Goal: Check status: Check status

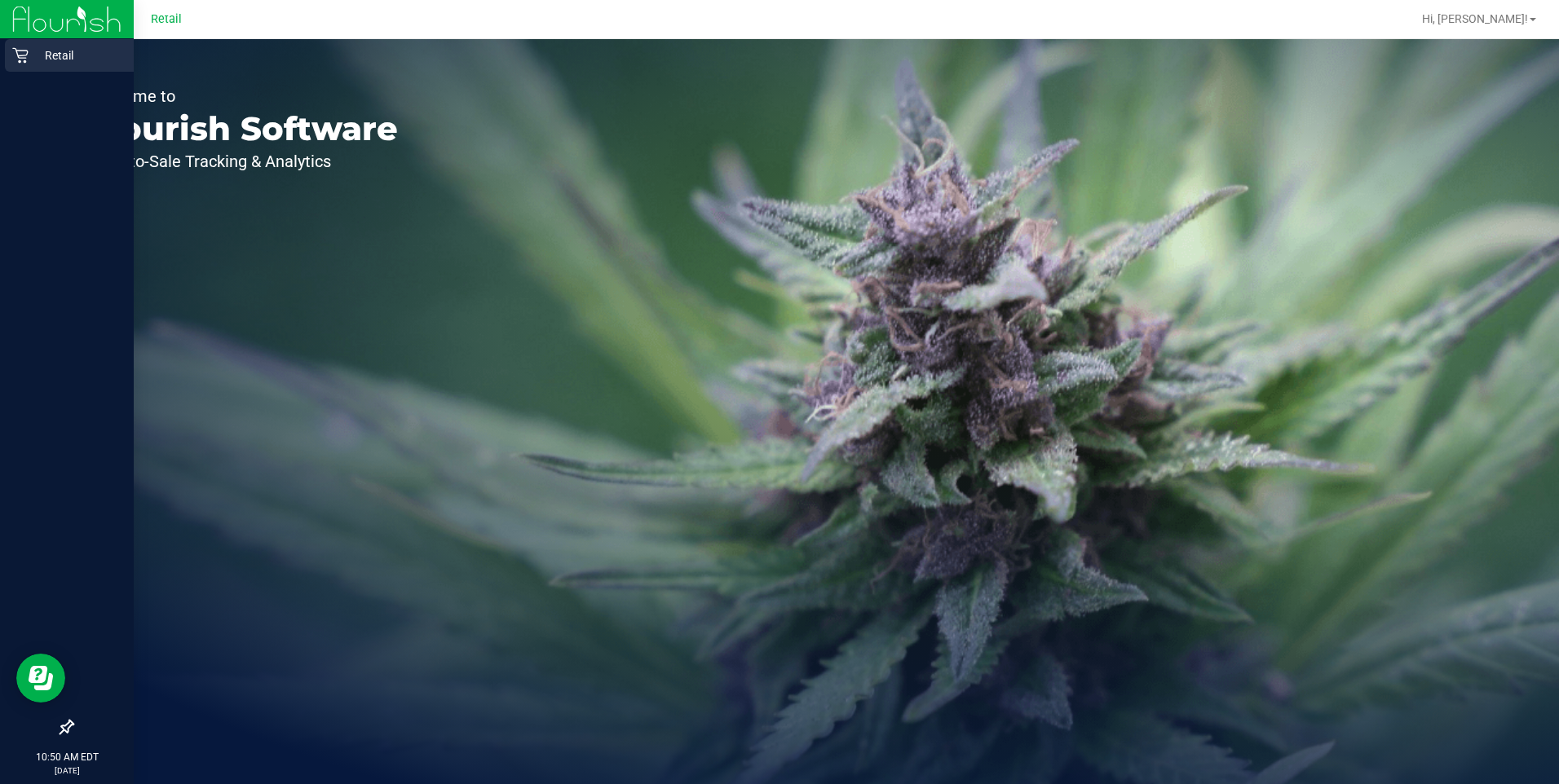
click at [27, 55] on icon at bounding box center [20, 55] width 17 height 17
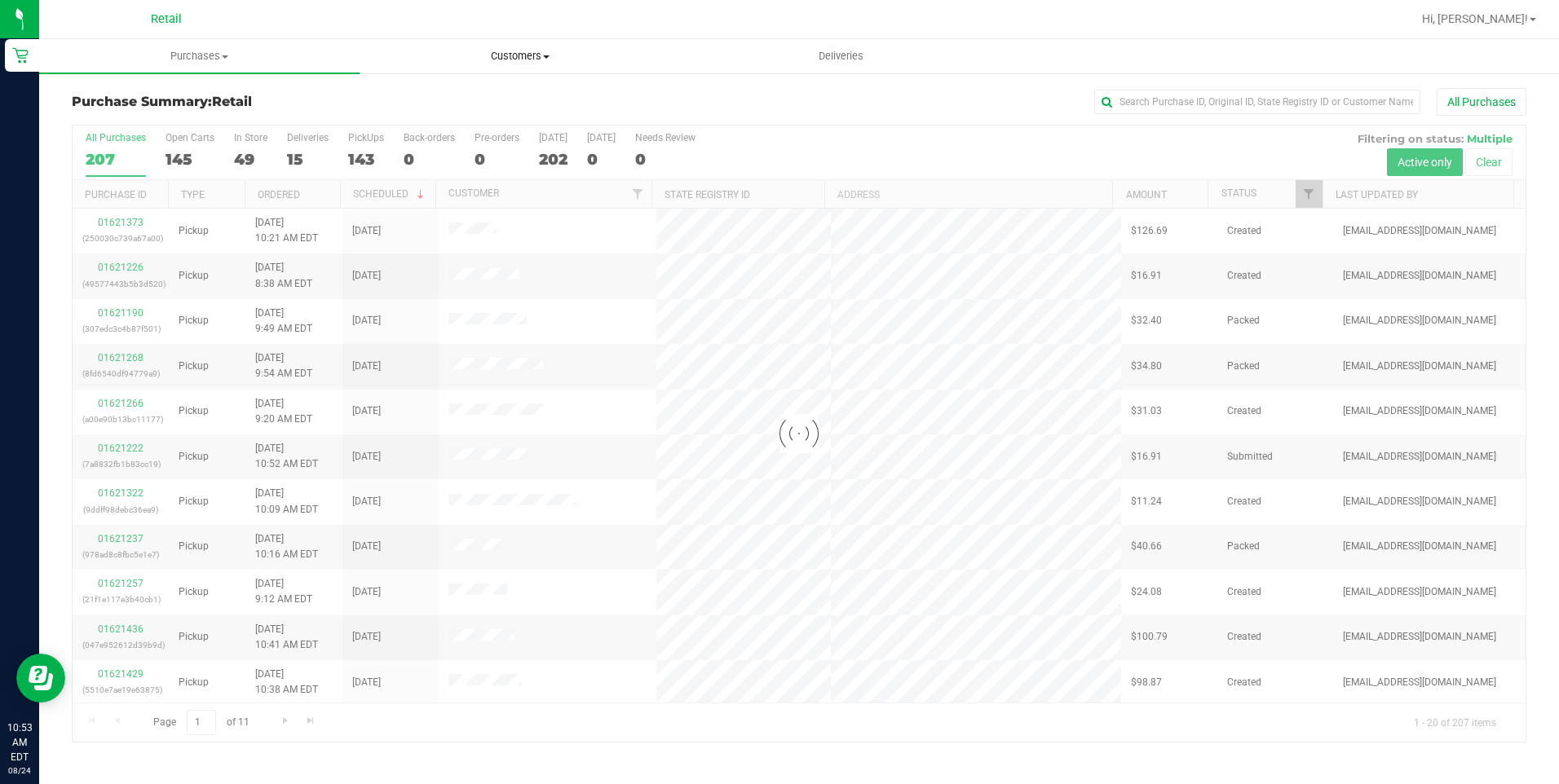
drag, startPoint x: 523, startPoint y: 49, endPoint x: 516, endPoint y: 60, distance: 13.0
click at [523, 49] on span "Customers" at bounding box center [520, 56] width 319 height 15
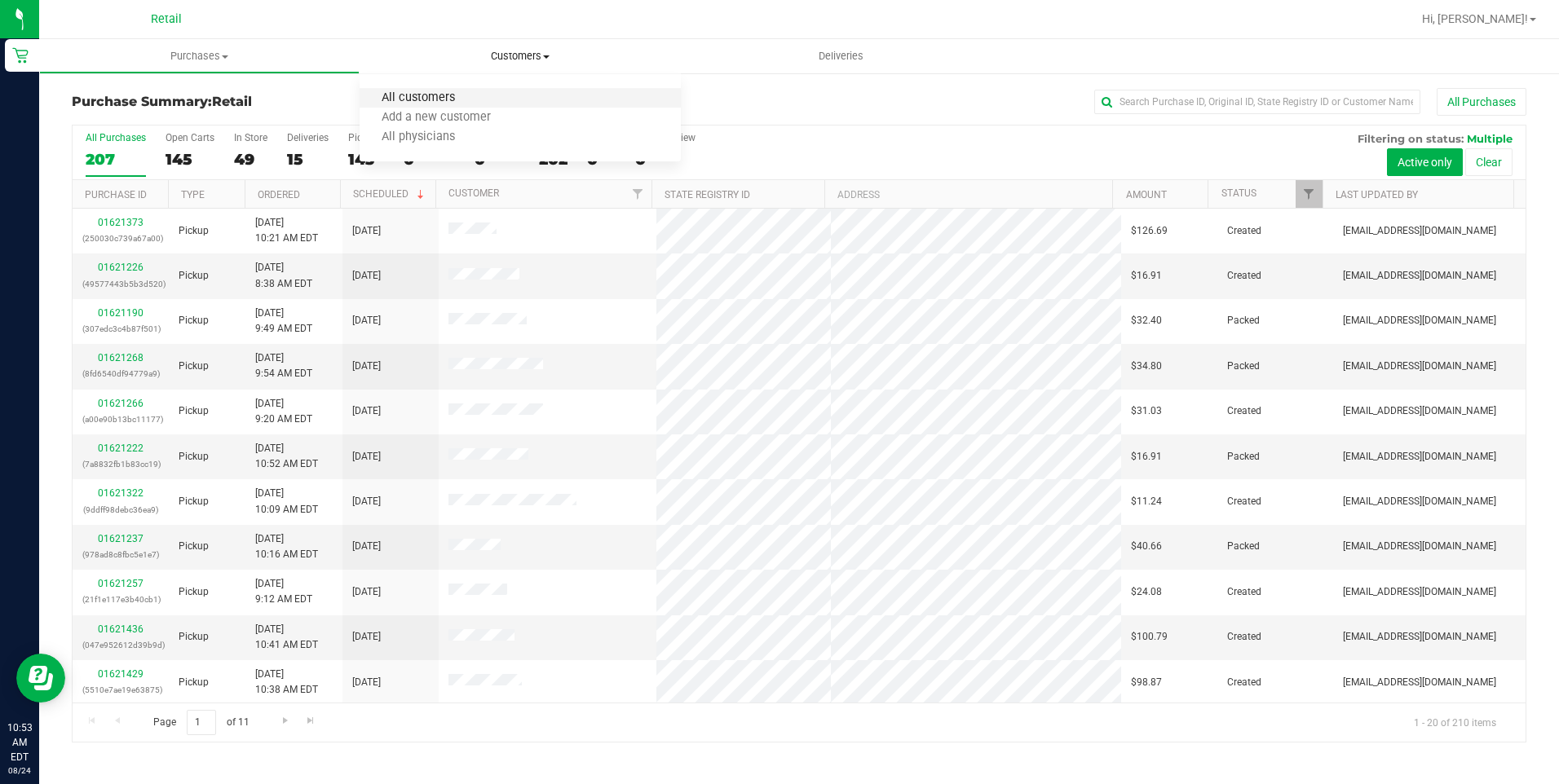
click at [424, 101] on span "All customers" at bounding box center [418, 98] width 117 height 14
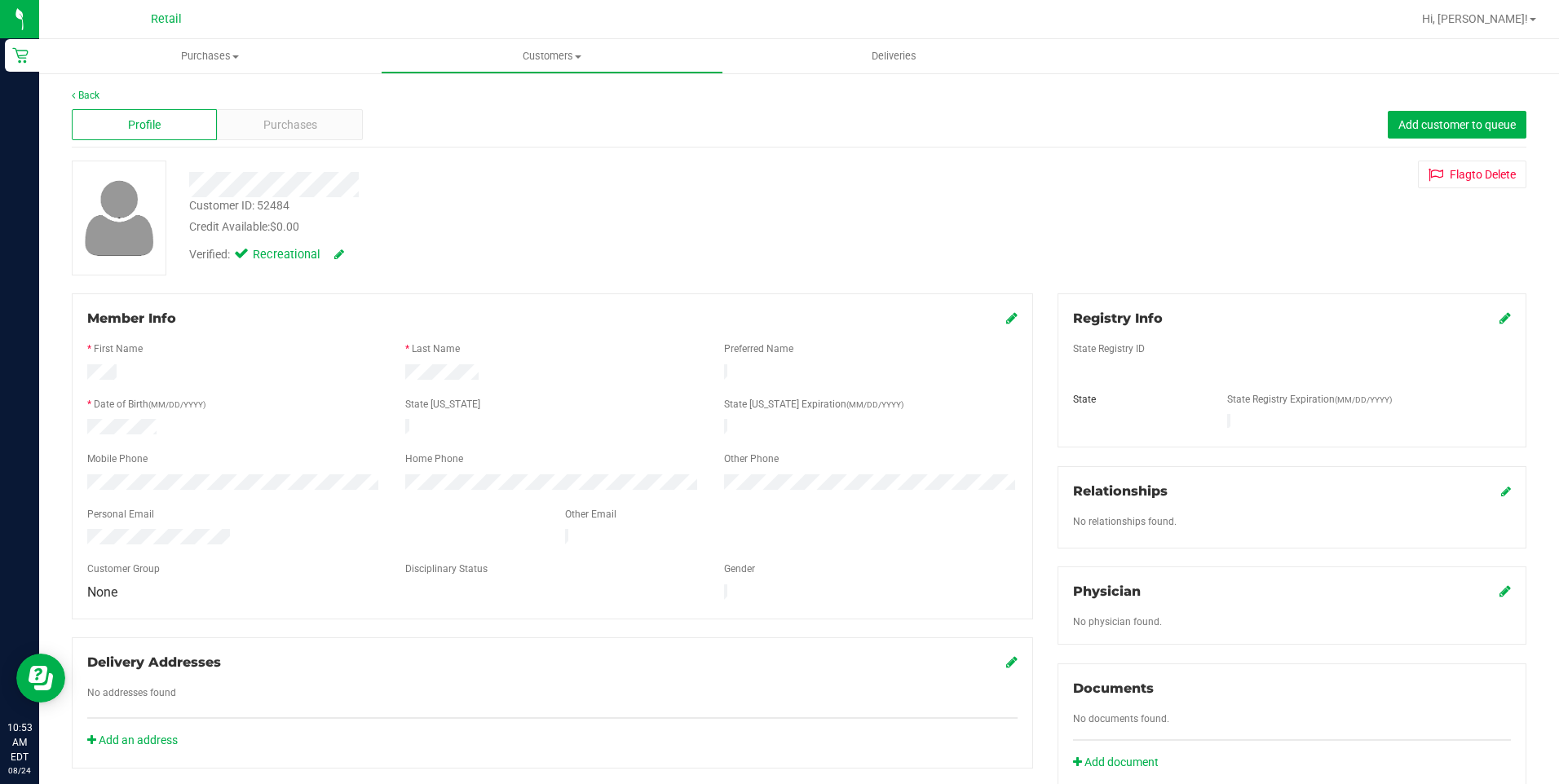
click at [266, 145] on div "Profile Purchases Add customer to queue" at bounding box center [799, 125] width 1455 height 45
click at [274, 130] on span "Purchases" at bounding box center [290, 125] width 54 height 18
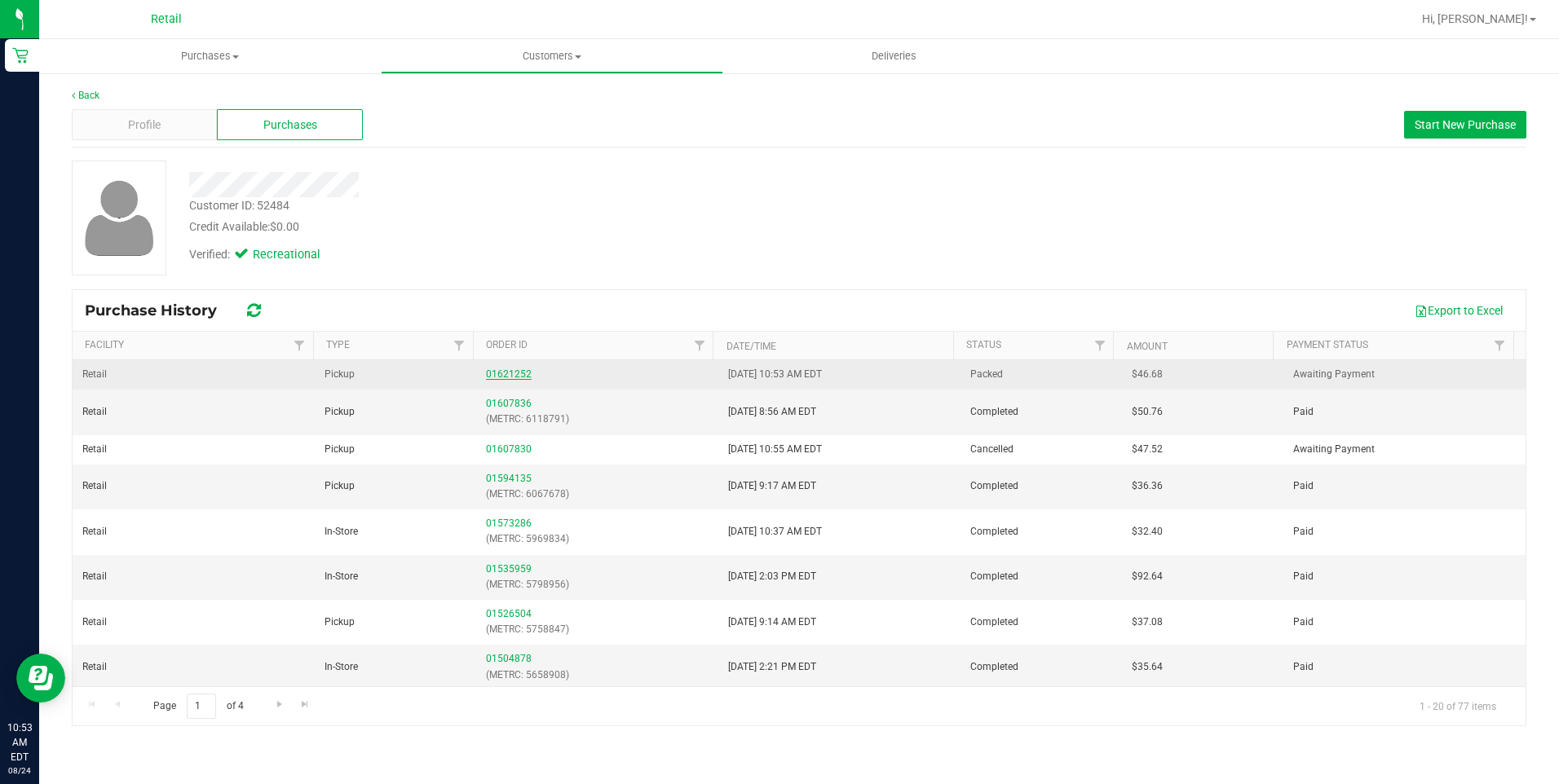
click at [500, 372] on link "01621252" at bounding box center [508, 374] width 45 height 11
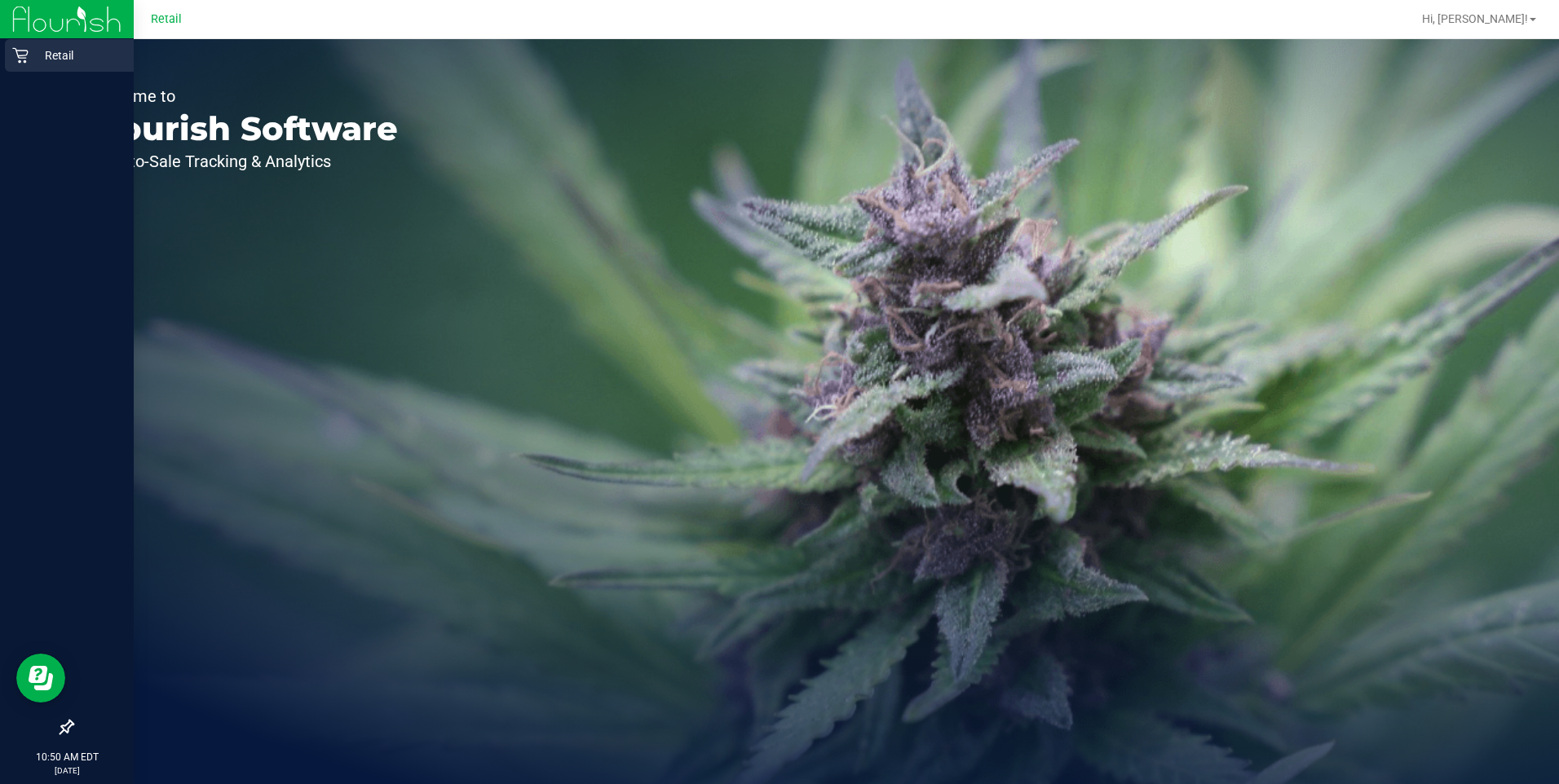
click at [22, 63] on icon at bounding box center [20, 55] width 17 height 17
